Goal: Information Seeking & Learning: Check status

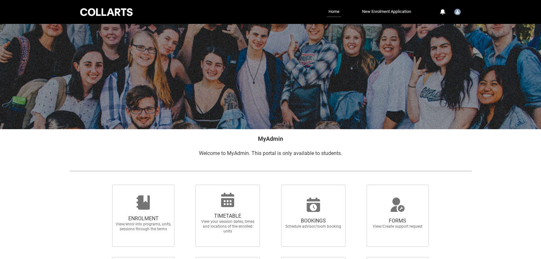
click at [221, 219] on span "View your session dates, times and locations of the enrolled units" at bounding box center [227, 226] width 57 height 15
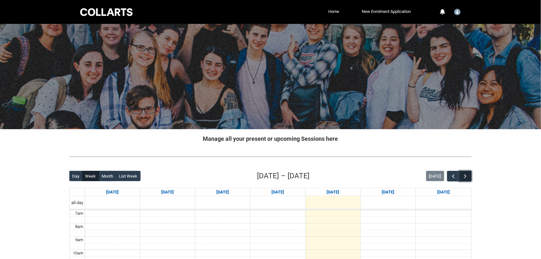
click at [463, 176] on span "button" at bounding box center [465, 176] width 6 height 6
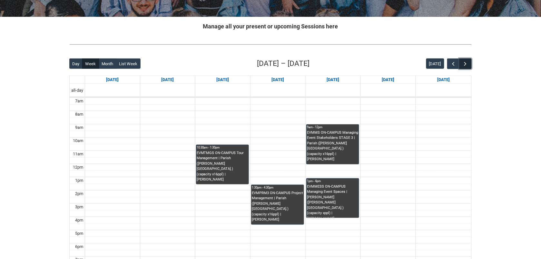
scroll to position [113, 0]
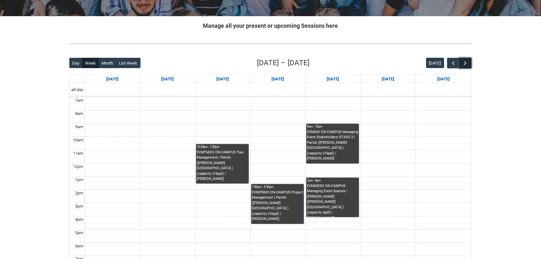
click at [468, 64] on span "button" at bounding box center [465, 63] width 6 height 6
click at [454, 63] on span "button" at bounding box center [453, 63] width 6 height 6
click at [465, 62] on span "button" at bounding box center [465, 63] width 6 height 6
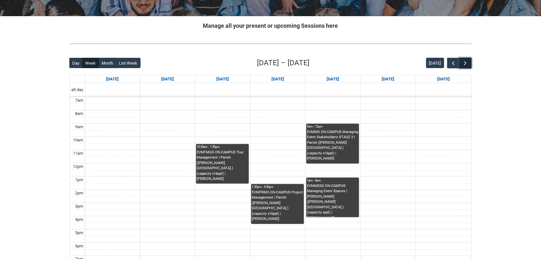
click at [465, 62] on span "button" at bounding box center [465, 63] width 6 height 6
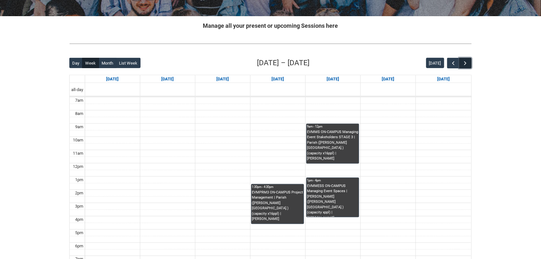
click at [465, 62] on span "button" at bounding box center [465, 63] width 6 height 6
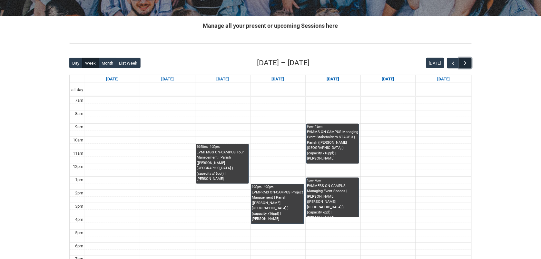
click at [465, 62] on span "button" at bounding box center [465, 63] width 6 height 6
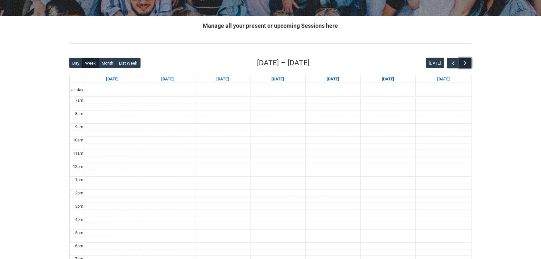
click at [465, 62] on span "button" at bounding box center [465, 63] width 6 height 6
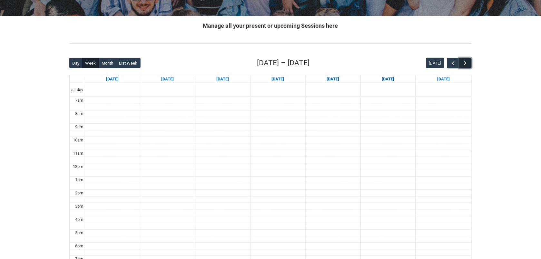
click at [465, 62] on span "button" at bounding box center [465, 63] width 6 height 6
click at [429, 64] on button "[DATE]" at bounding box center [435, 63] width 18 height 10
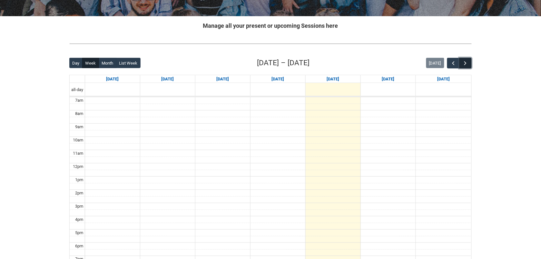
click at [470, 63] on button "button" at bounding box center [465, 63] width 12 height 11
